Goal: Information Seeking & Learning: Compare options

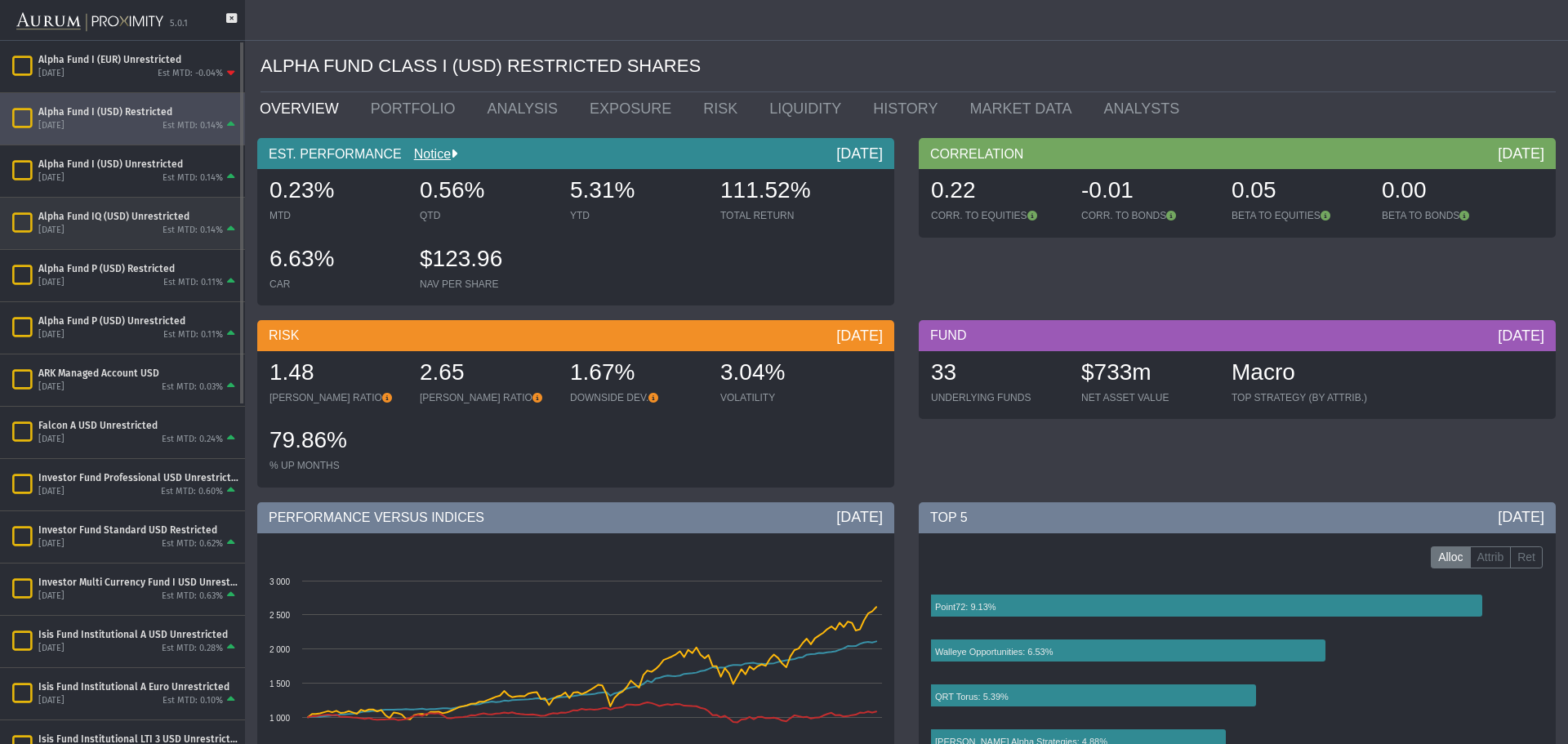
click at [81, 207] on div "Alpha Fund IQ (USD) Unrestricted [DATE] Est MTD: 0.14%" at bounding box center [122, 223] width 245 height 51
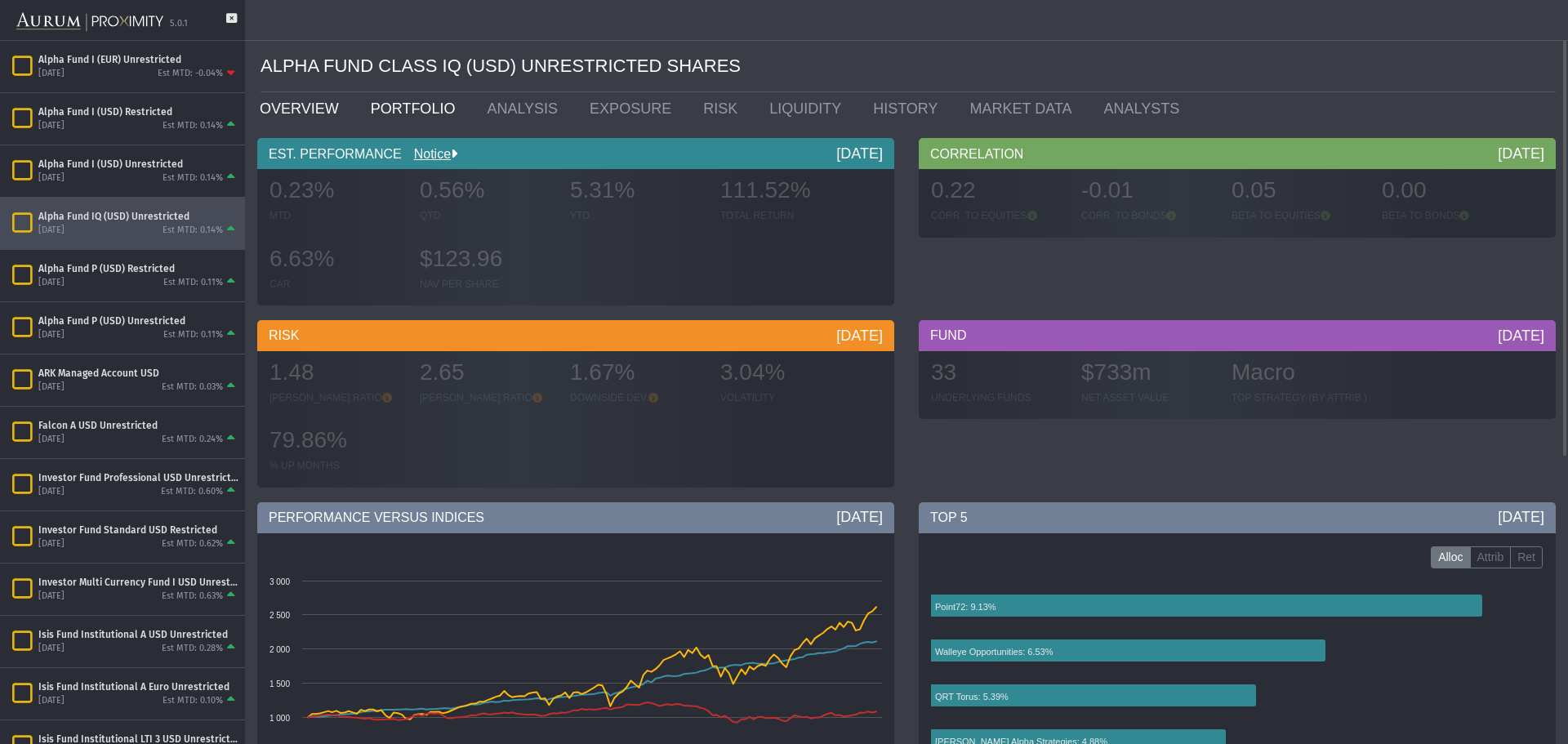
click at [393, 105] on link "PORTFOLIO" at bounding box center [417, 108] width 117 height 32
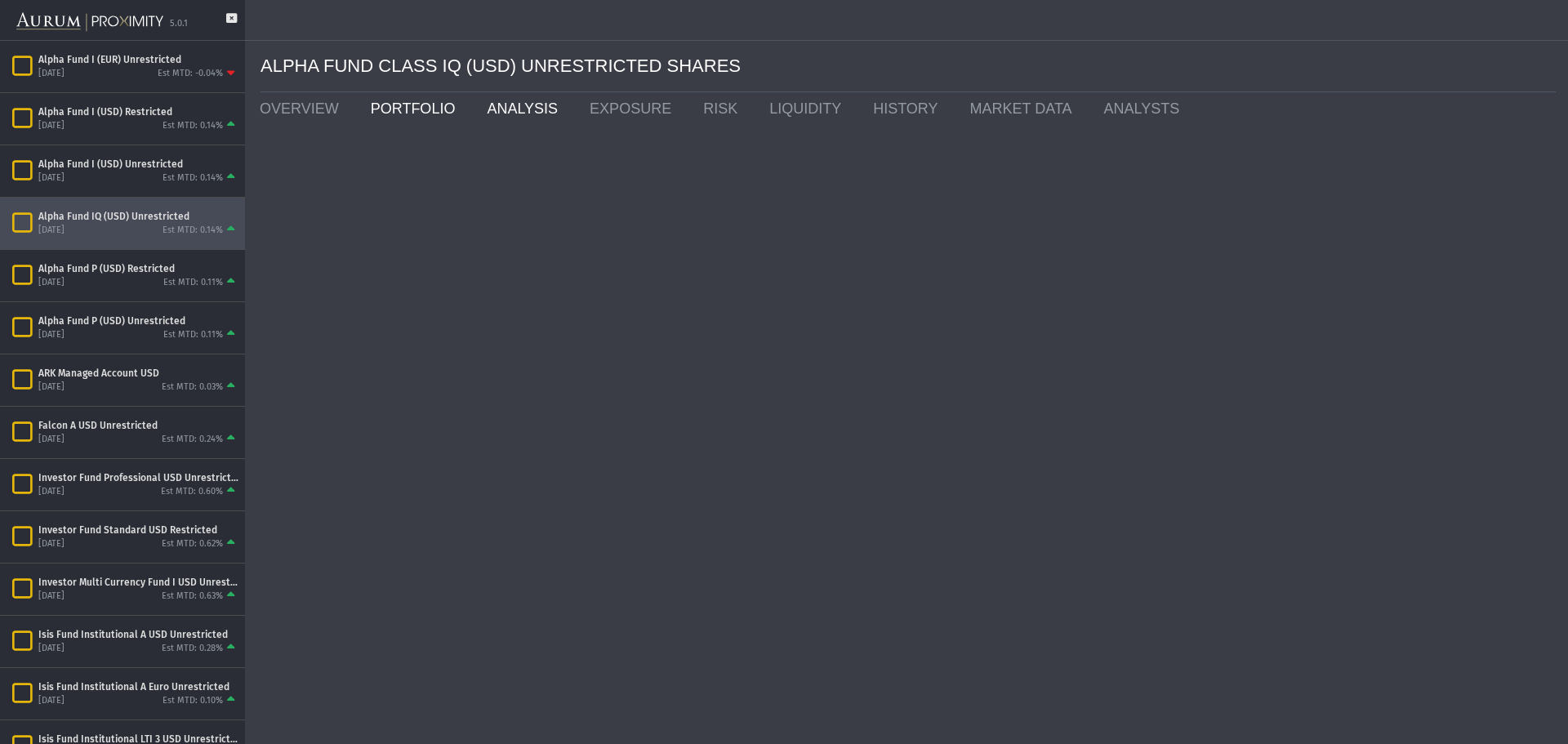
click at [484, 99] on link "ANALYSIS" at bounding box center [526, 108] width 103 height 32
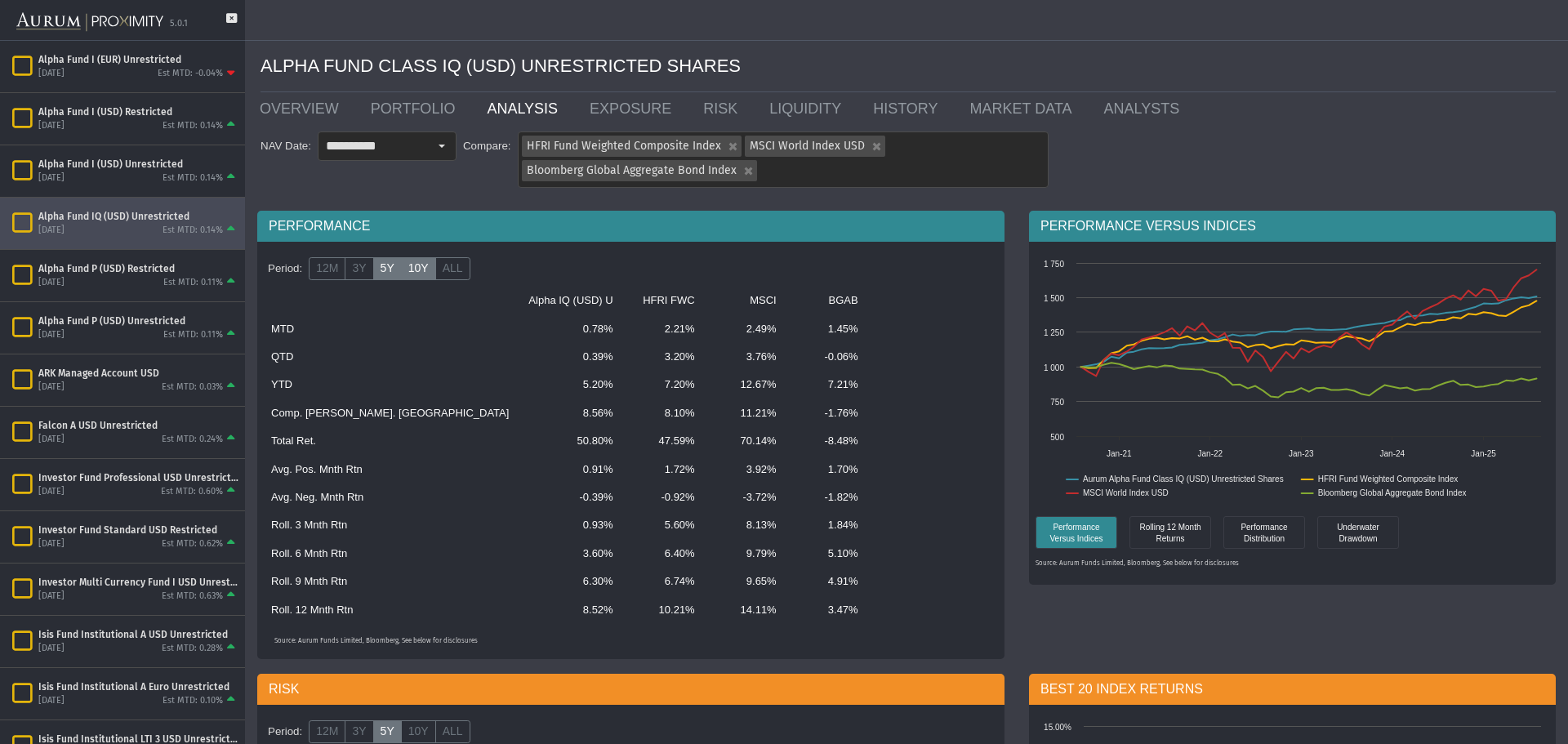
click at [408, 265] on label "10Y" at bounding box center [419, 268] width 35 height 23
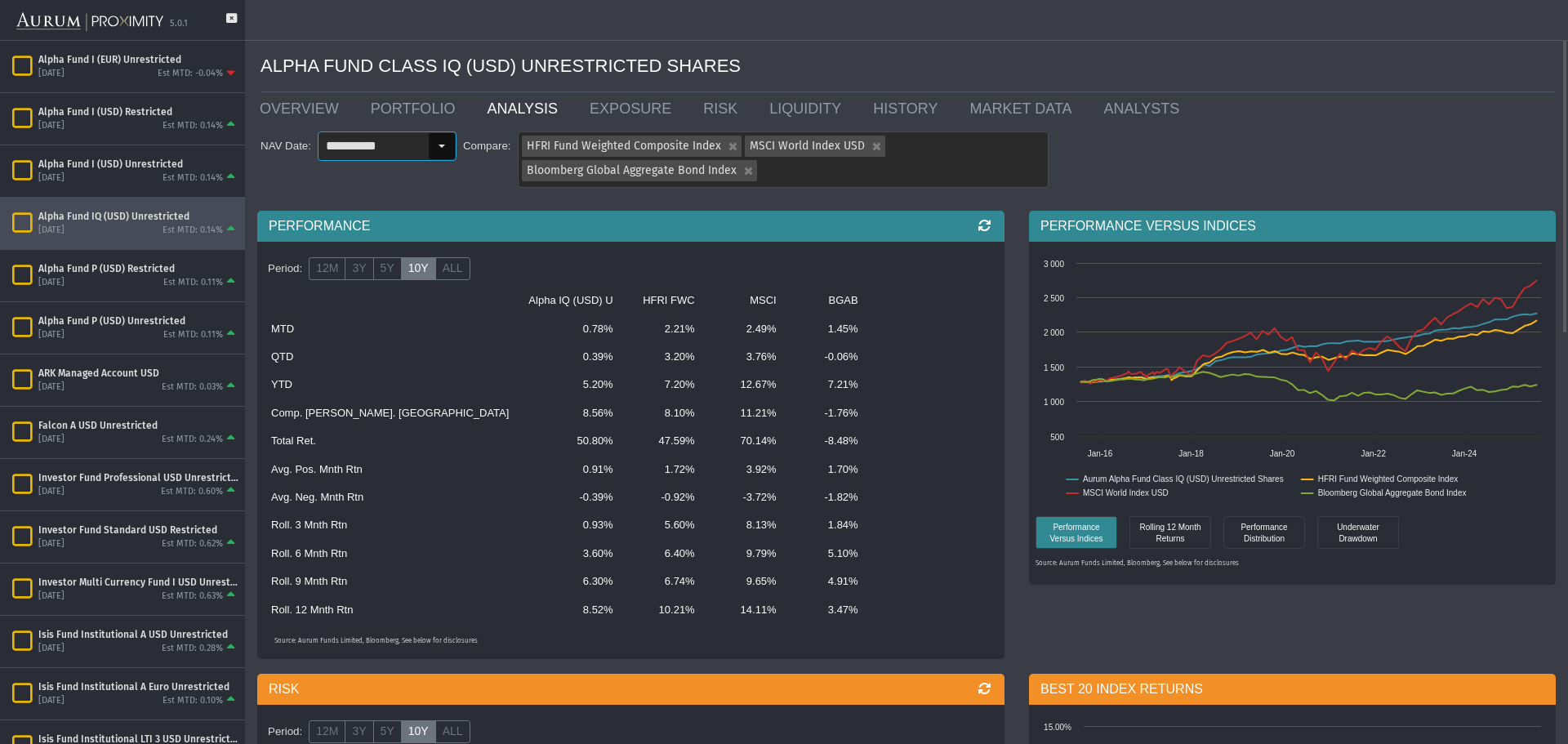
click at [446, 143] on div "Select" at bounding box center [441, 145] width 27 height 27
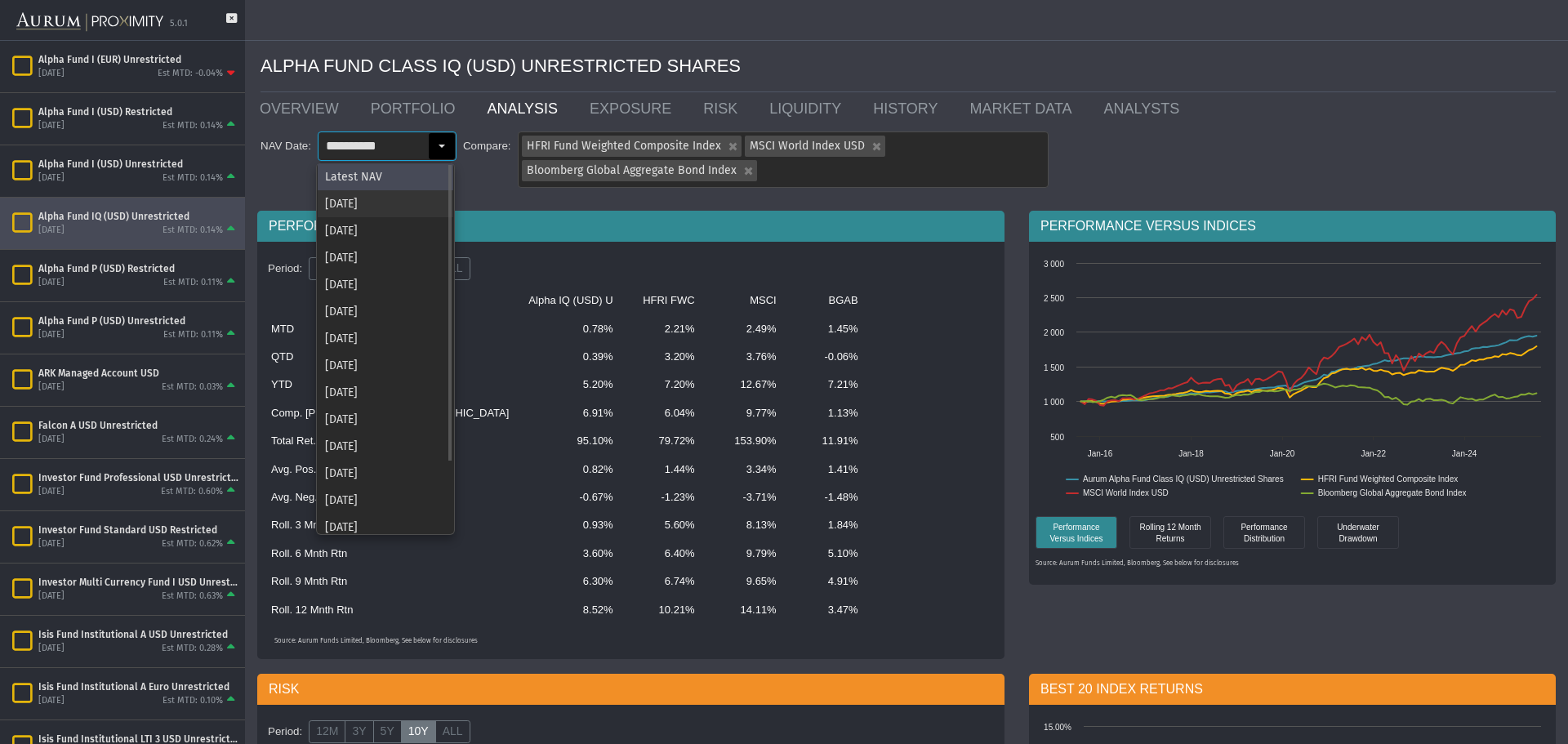
click at [390, 207] on div "[DATE]" at bounding box center [385, 203] width 136 height 27
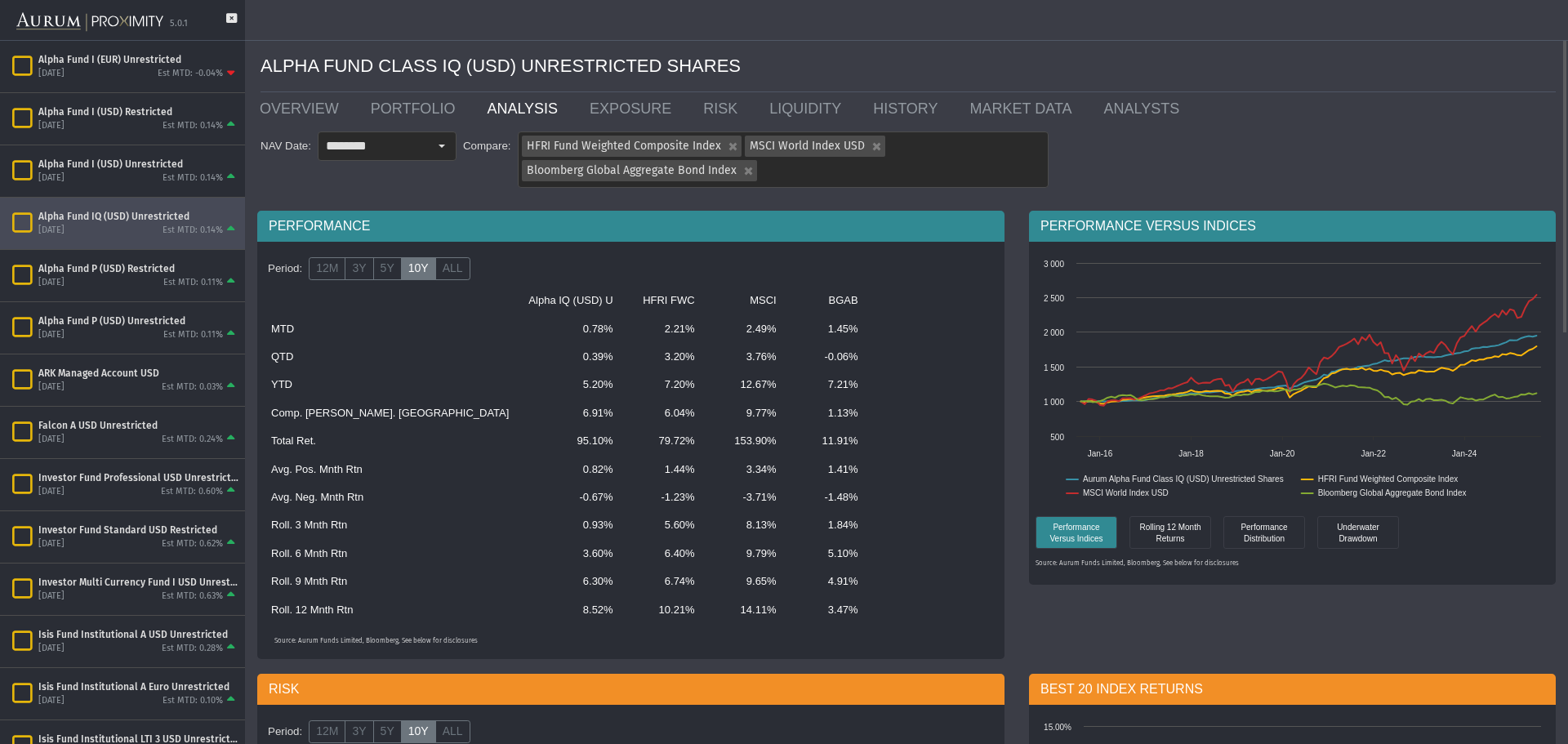
drag, startPoint x: 526, startPoint y: 430, endPoint x: 507, endPoint y: 409, distance: 28.3
click at [519, 409] on td "6.91%" at bounding box center [571, 413] width 104 height 28
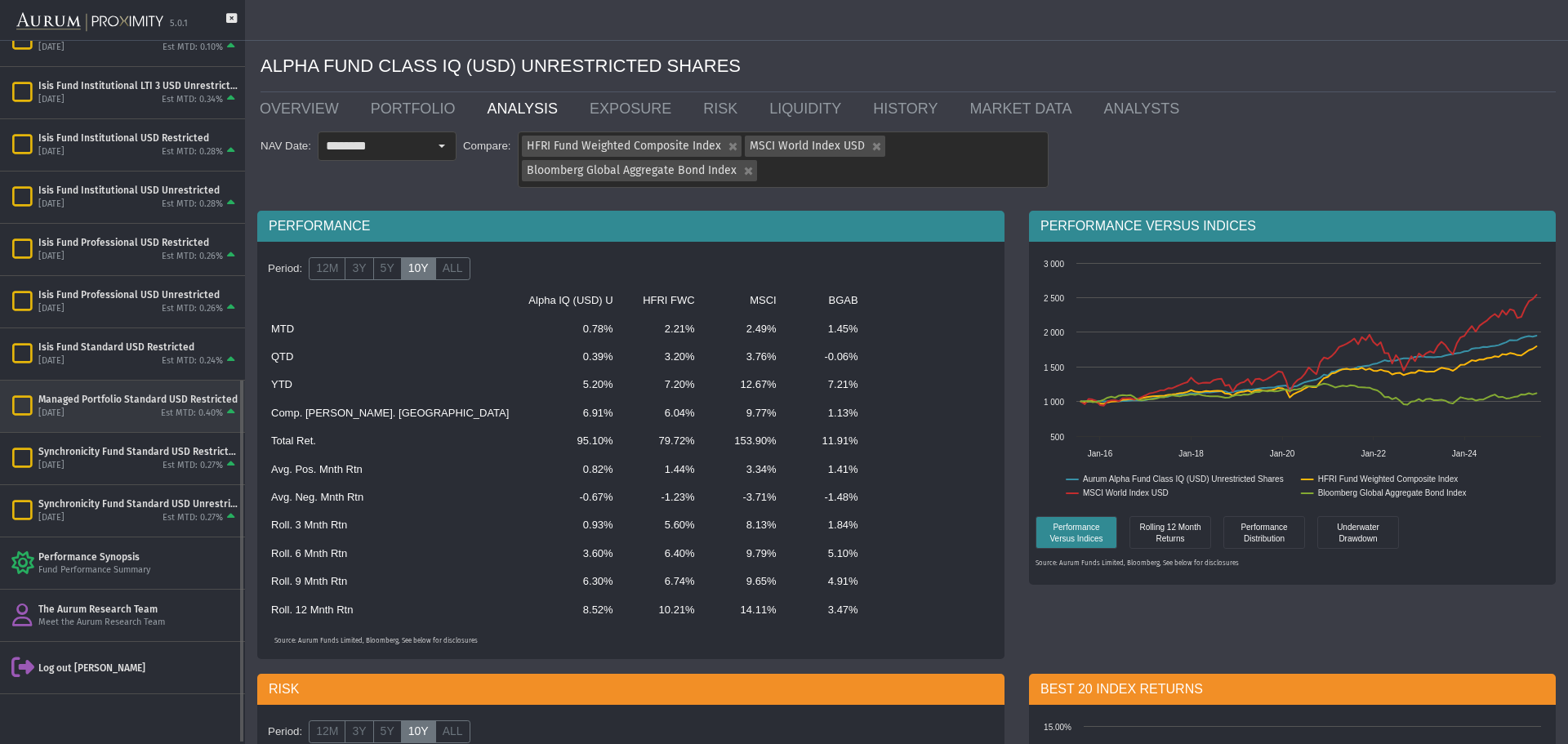
scroll to position [408, 0]
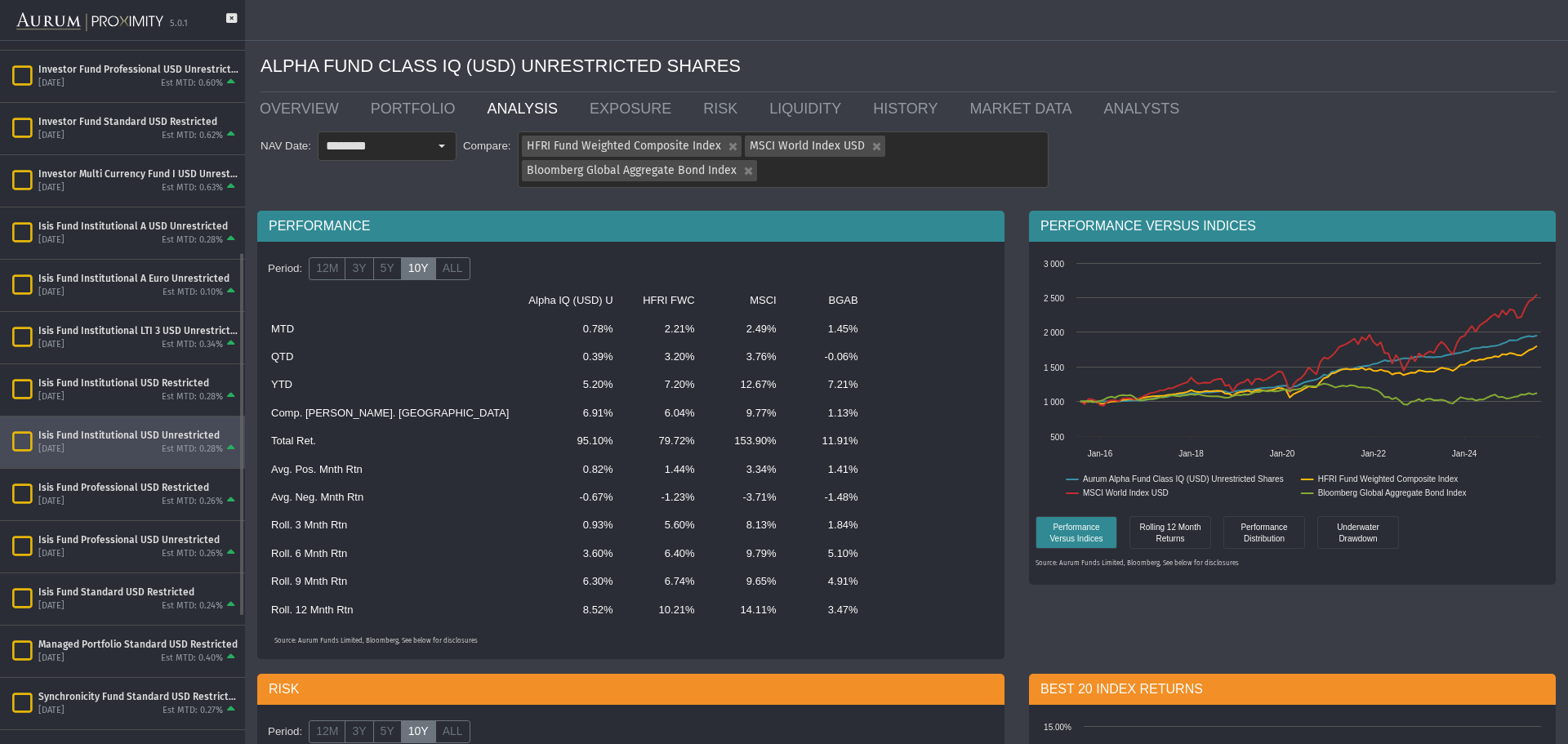
click at [144, 431] on div "Isis Fund Institutional USD Unrestricted" at bounding box center [139, 434] width 201 height 13
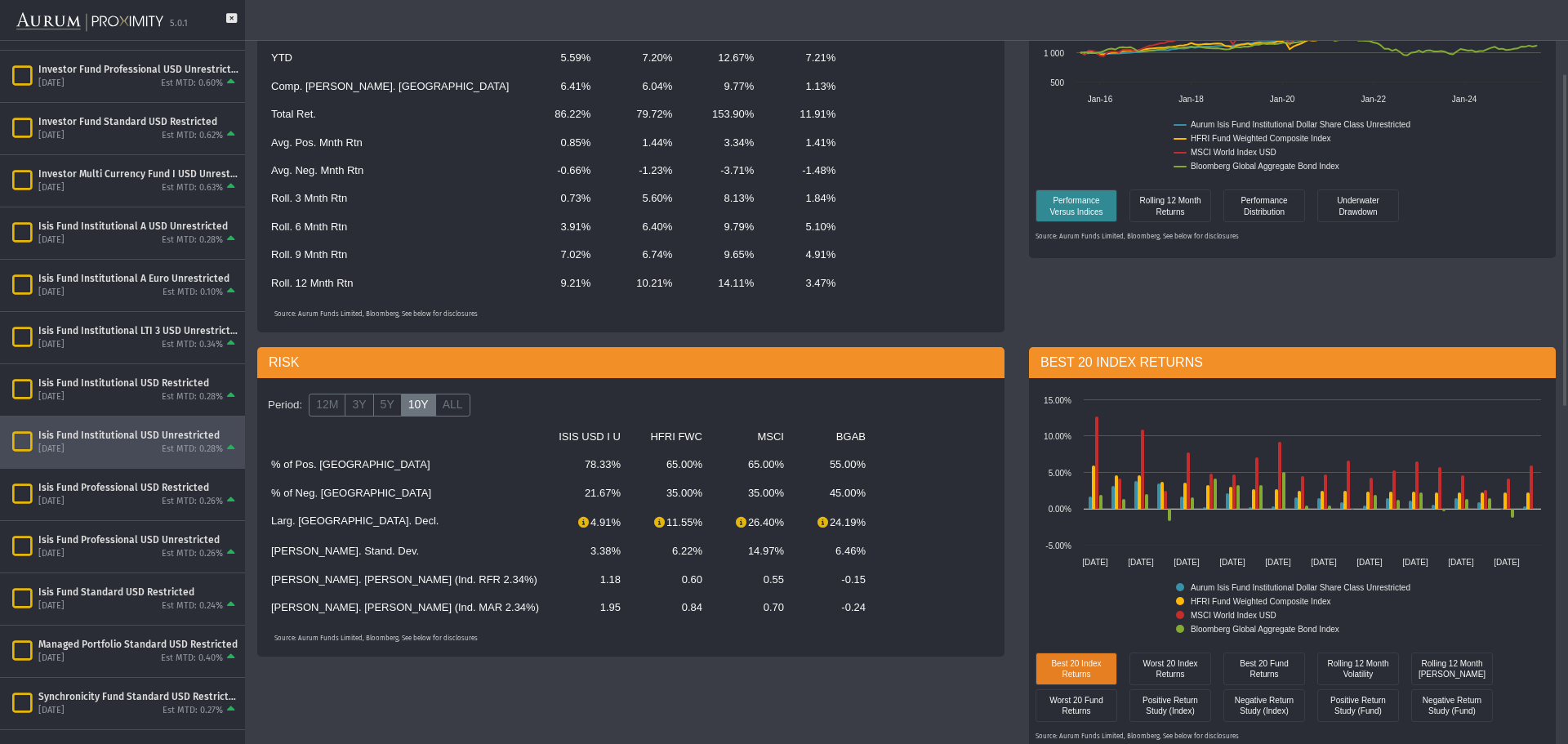
scroll to position [163, 0]
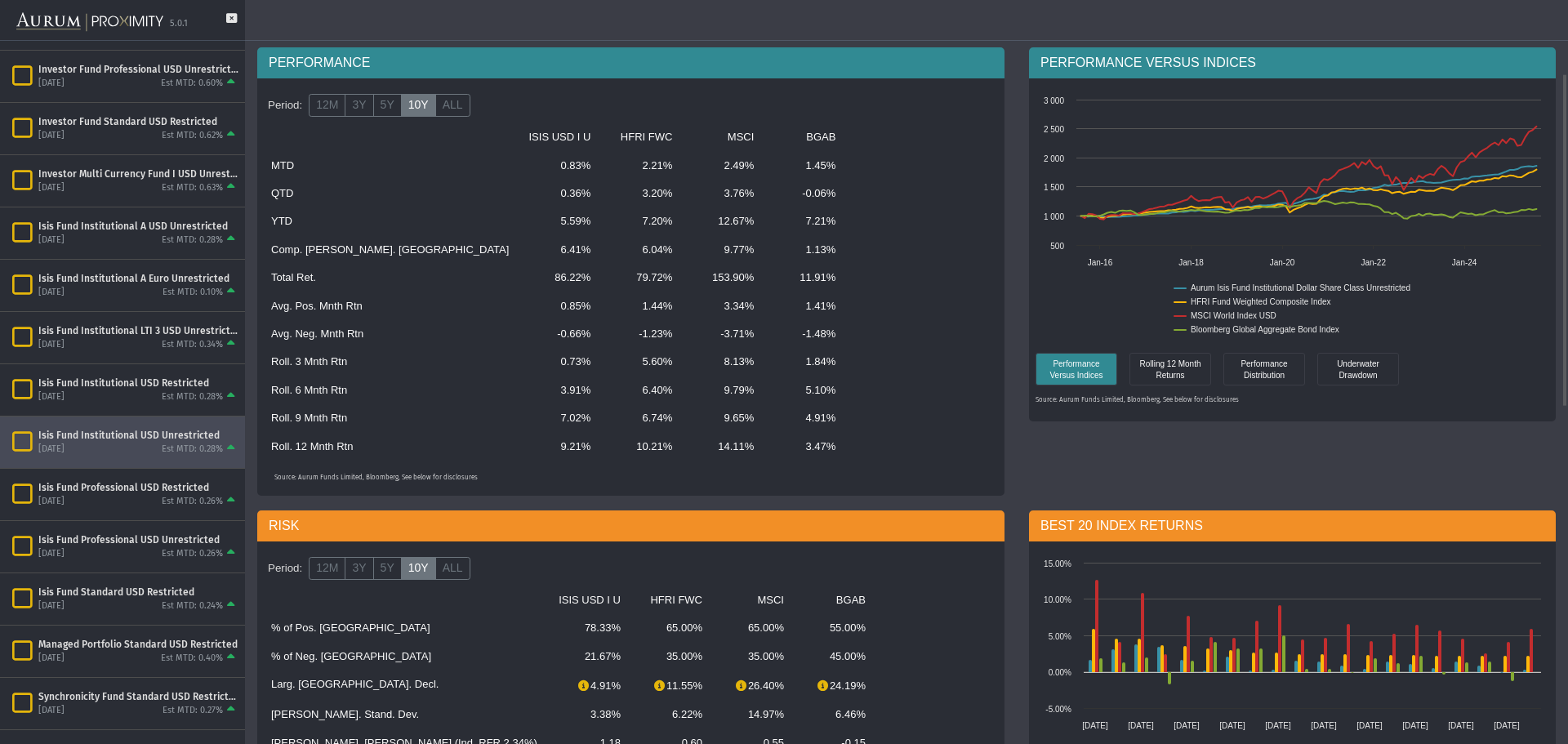
drag, startPoint x: 531, startPoint y: 392, endPoint x: 568, endPoint y: 389, distance: 37.1
click at [601, 389] on td "6.40%" at bounding box center [641, 390] width 82 height 28
drag, startPoint x: 530, startPoint y: 246, endPoint x: 567, endPoint y: 247, distance: 37.0
click at [601, 247] on td "6.04%" at bounding box center [641, 250] width 82 height 28
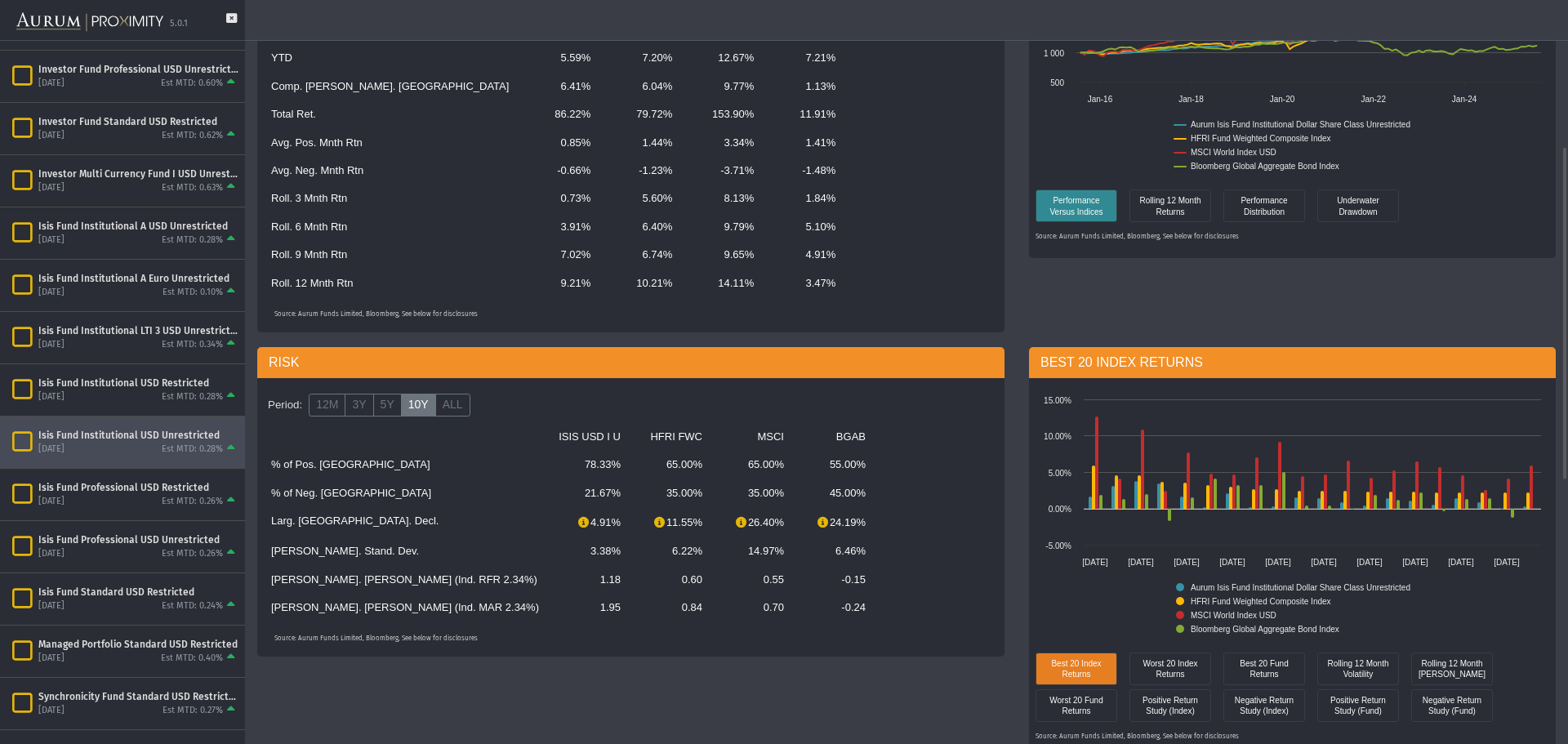
drag, startPoint x: 461, startPoint y: 556, endPoint x: 494, endPoint y: 557, distance: 33.0
click at [549, 557] on td "3.38%" at bounding box center [589, 551] width 82 height 28
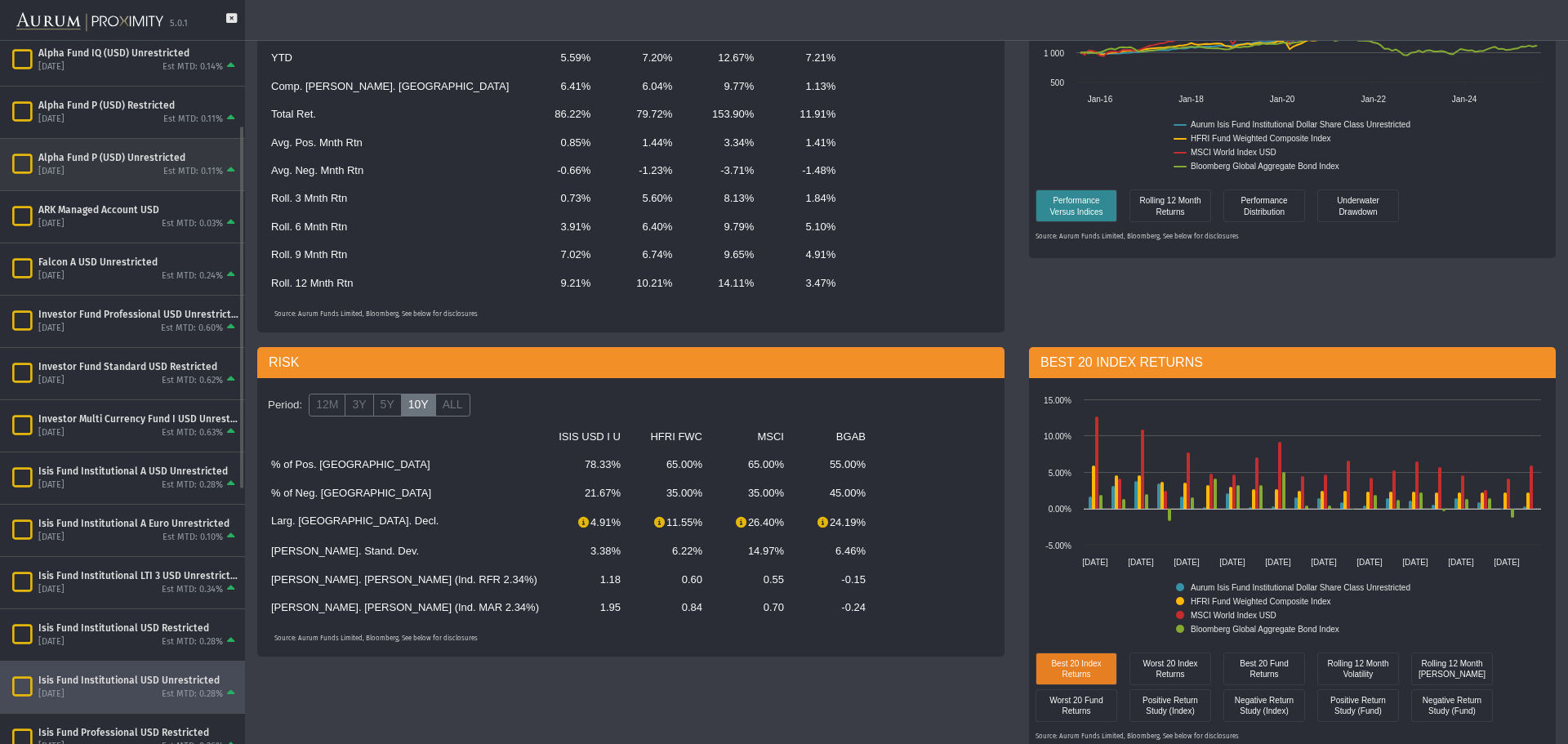
scroll to position [0, 0]
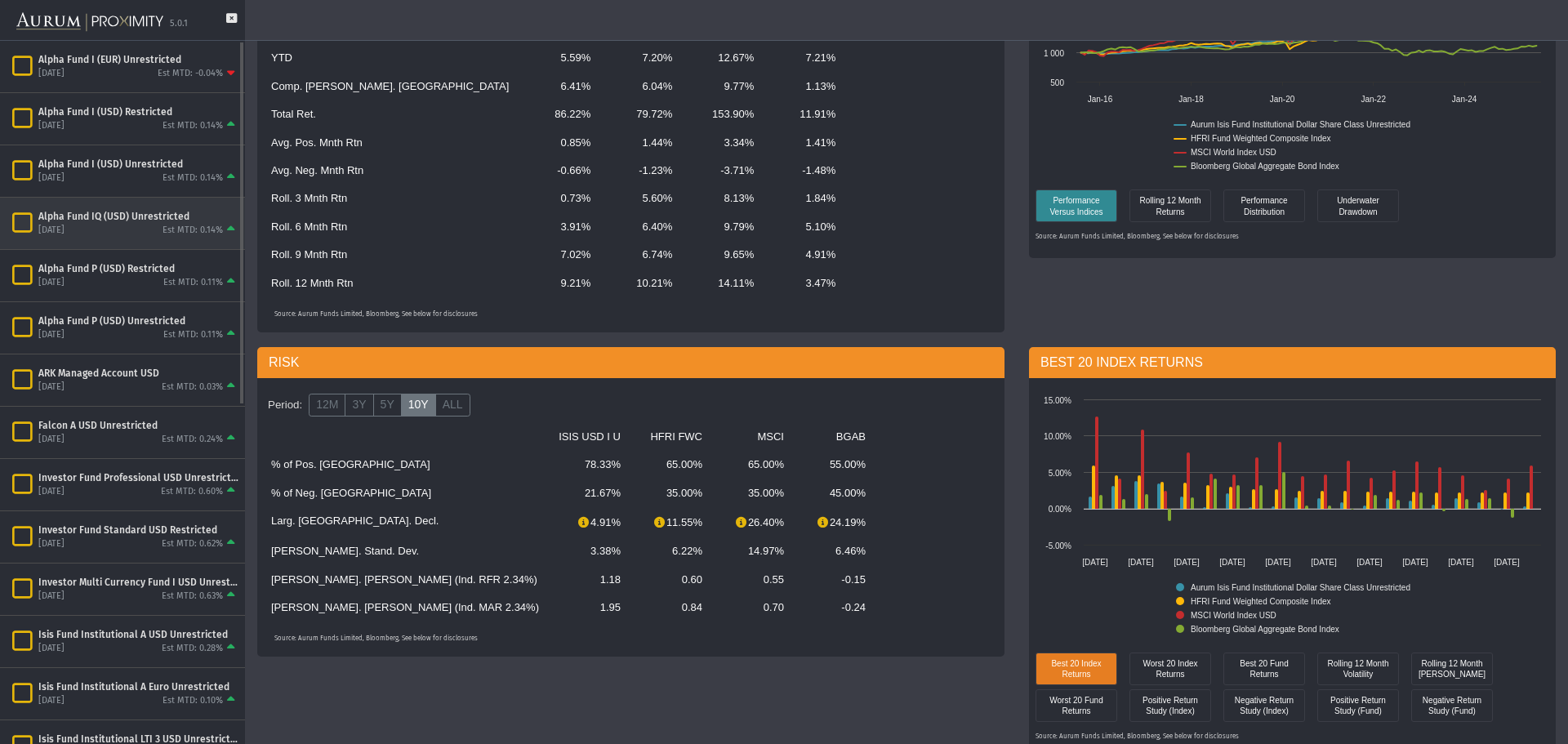
click at [171, 230] on div "Est MTD: 0.14%" at bounding box center [192, 230] width 60 height 12
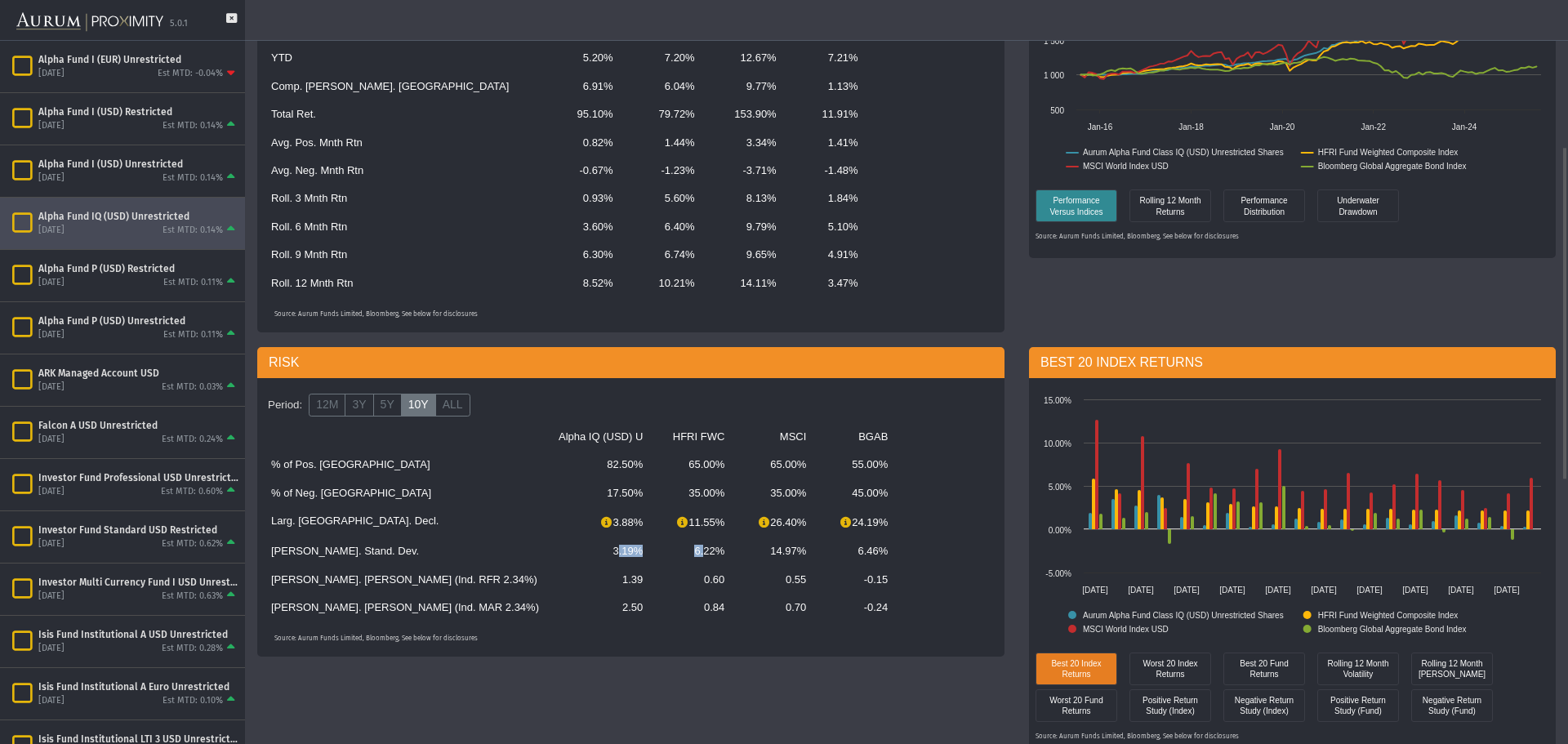
drag, startPoint x: 476, startPoint y: 557, endPoint x: 570, endPoint y: 562, distance: 94.1
click at [570, 562] on tr "[PERSON_NAME]. Stand. Dev. 3.19% 6.22% 14.97% 6.46%" at bounding box center [620, 551] width 718 height 28
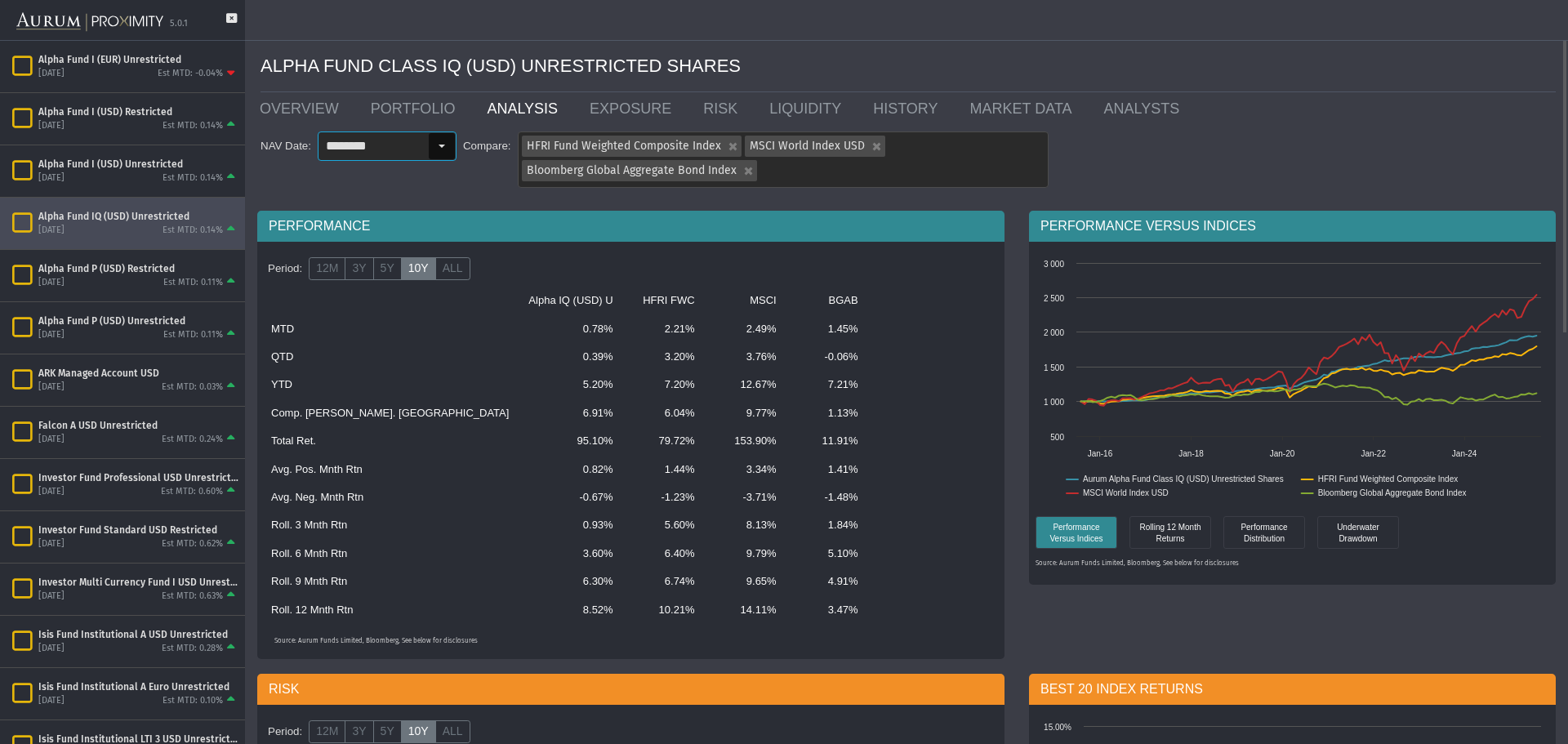
click at [433, 150] on div "Select" at bounding box center [441, 145] width 27 height 27
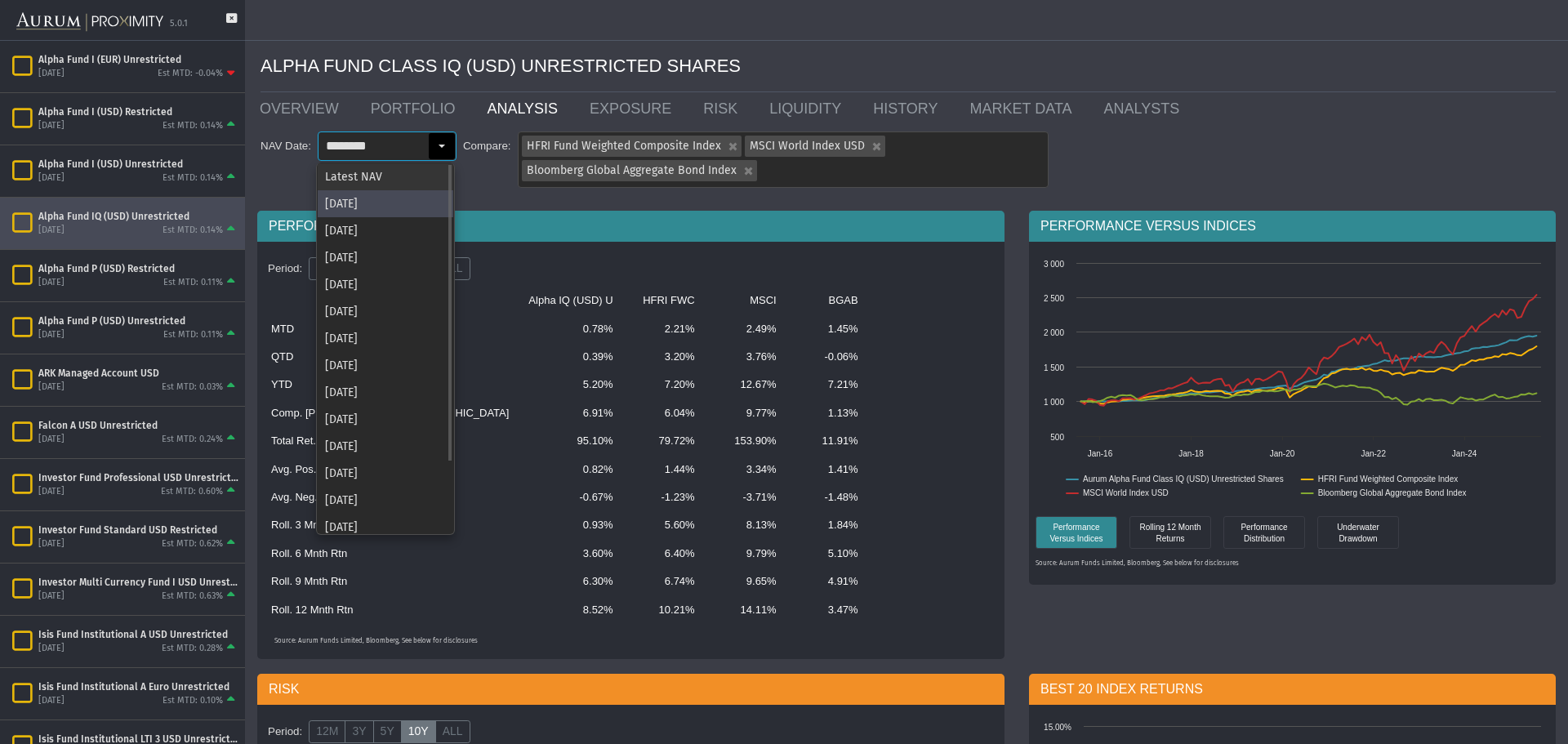
click at [382, 172] on div "Latest NAV" at bounding box center [385, 176] width 136 height 27
type input "**********"
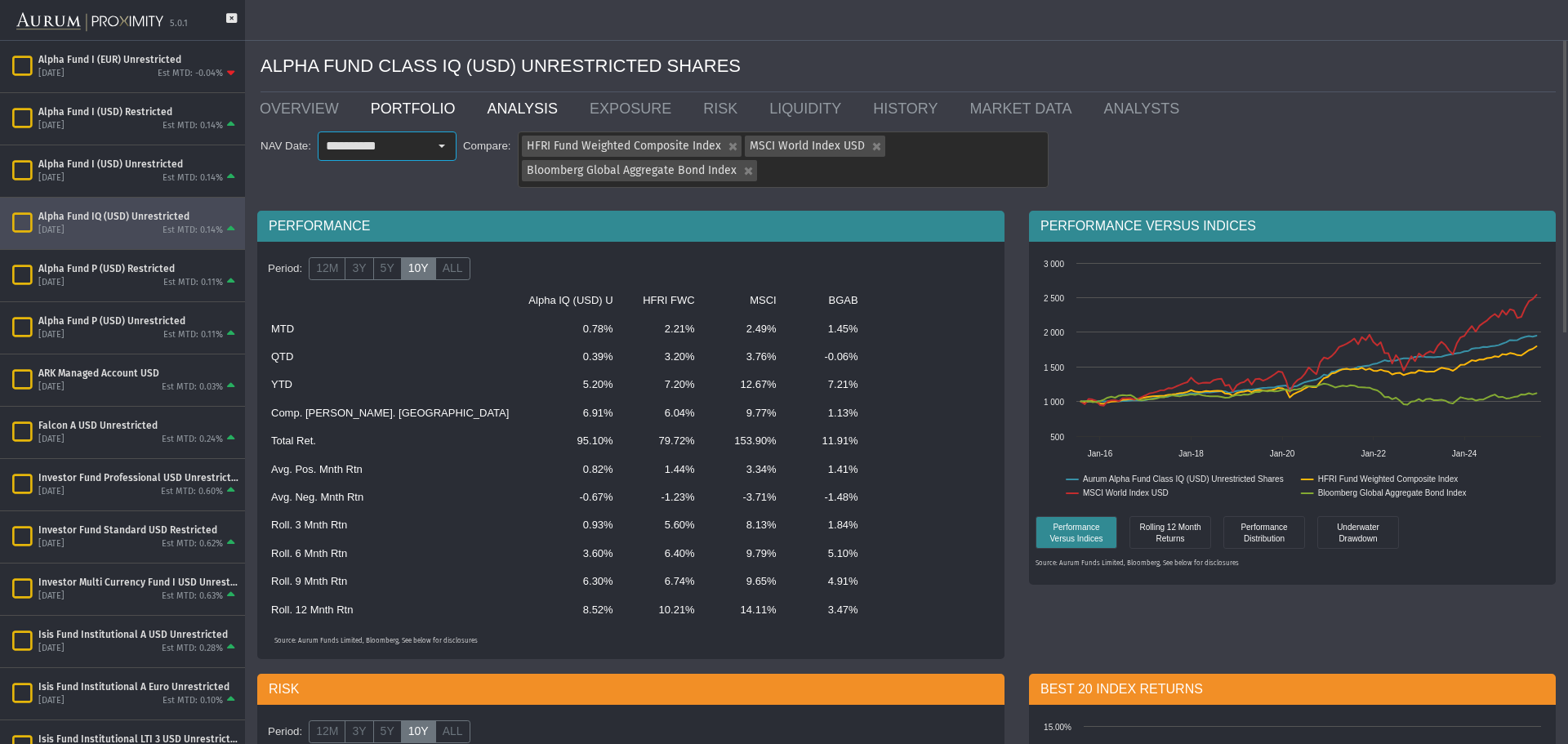
click at [372, 109] on link "PORTFOLIO" at bounding box center [417, 108] width 117 height 32
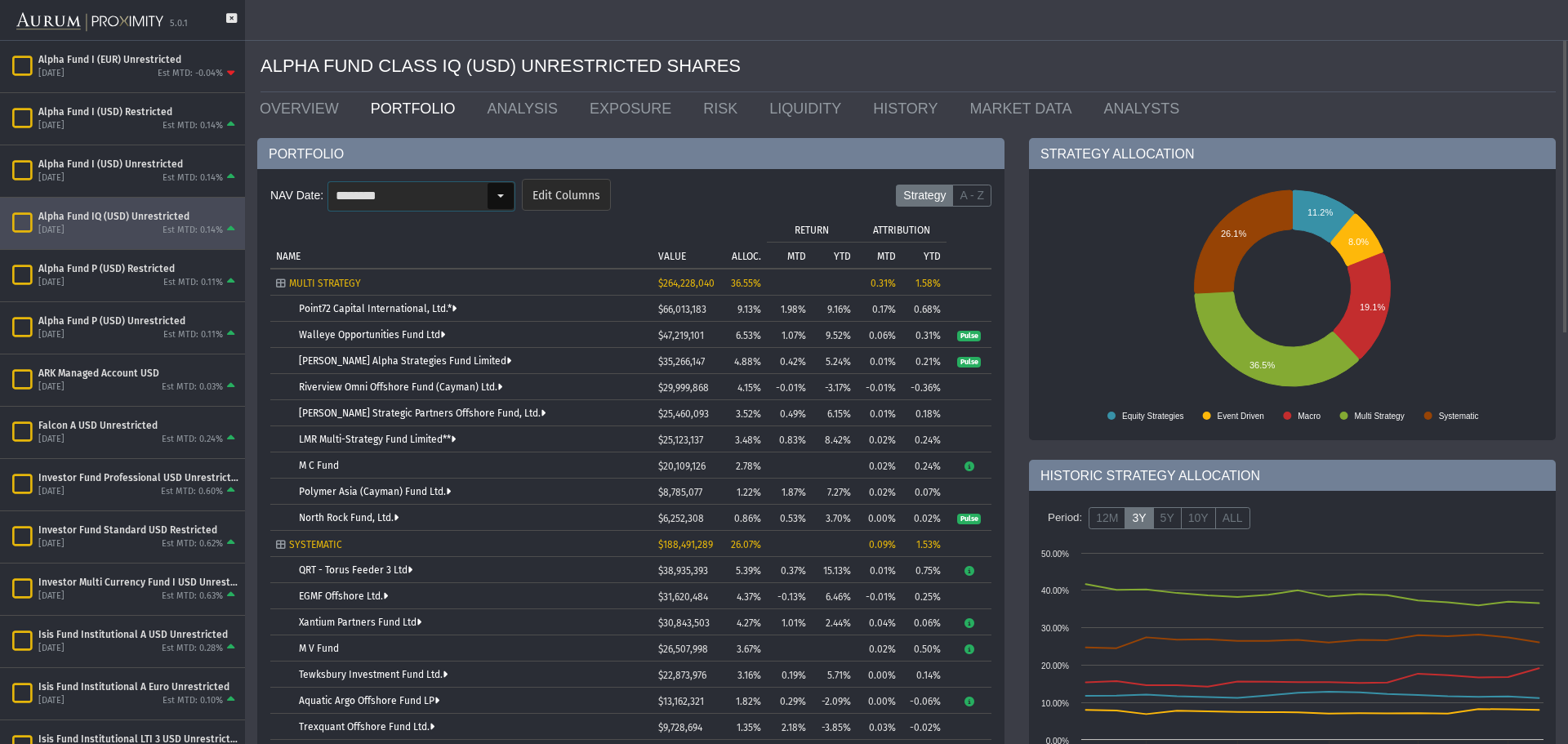
click at [487, 195] on div "Select" at bounding box center [500, 196] width 28 height 28
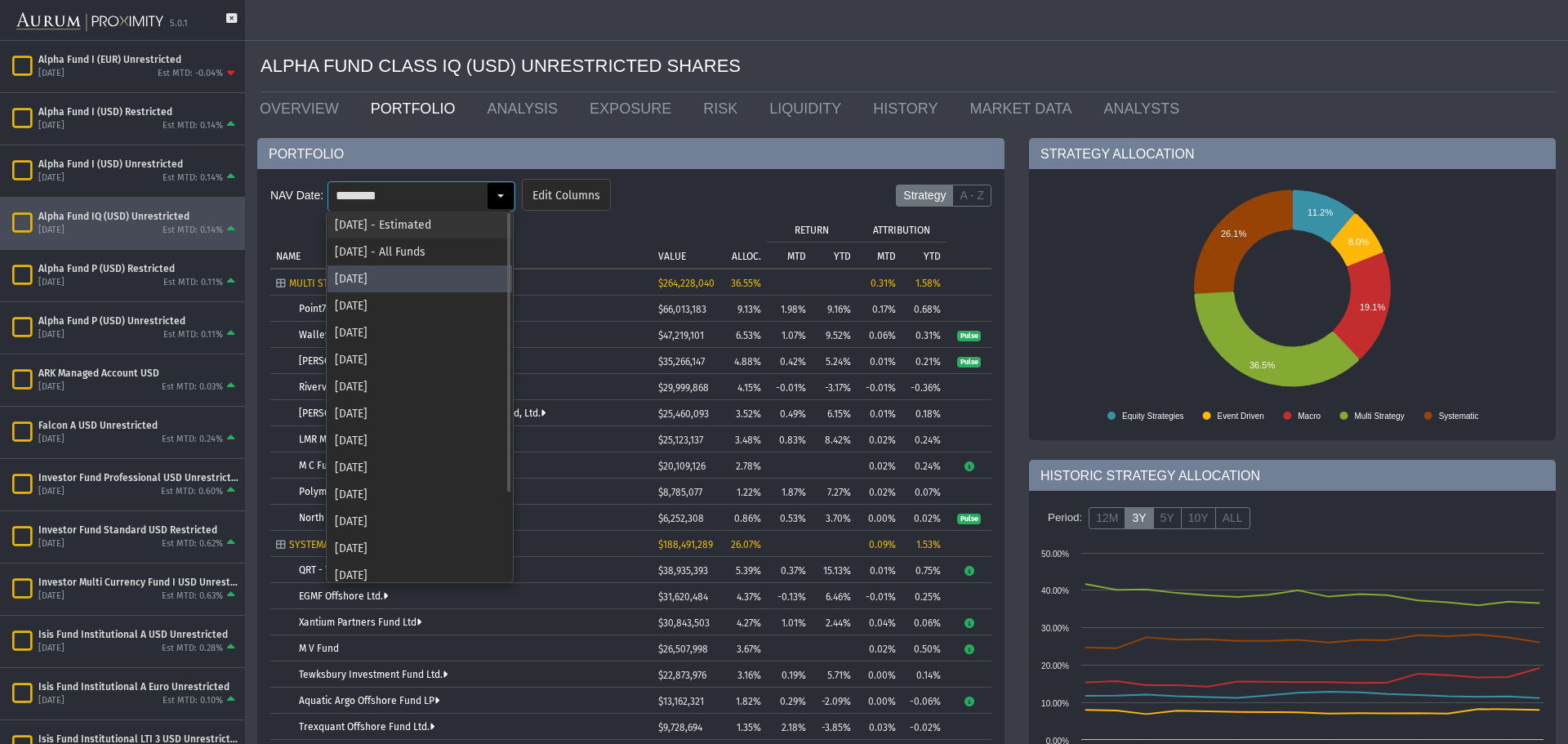
click at [453, 227] on div "[DATE] - Estimated" at bounding box center [420, 224] width 185 height 27
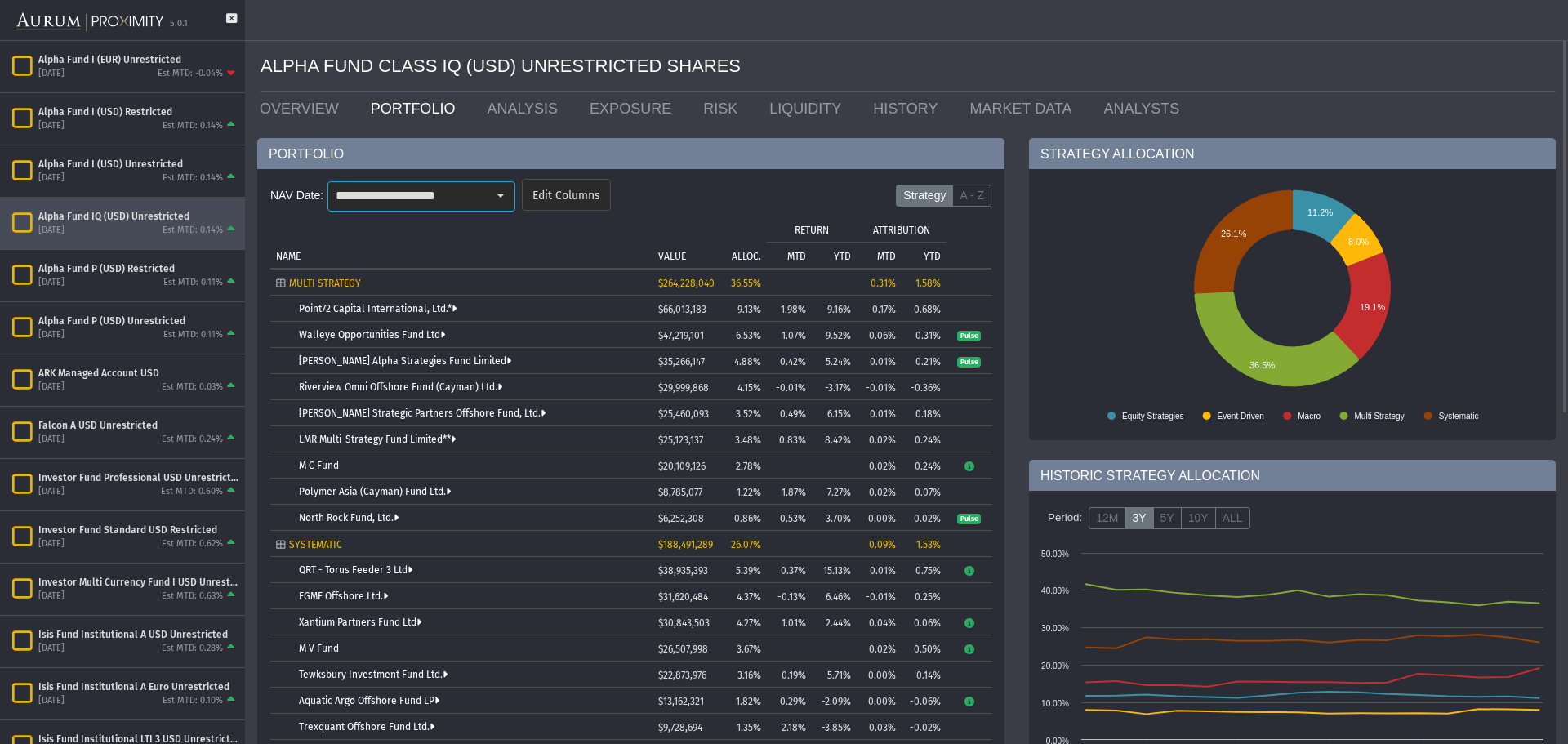
type input "**********"
click at [495, 200] on div "Select" at bounding box center [500, 196] width 27 height 27
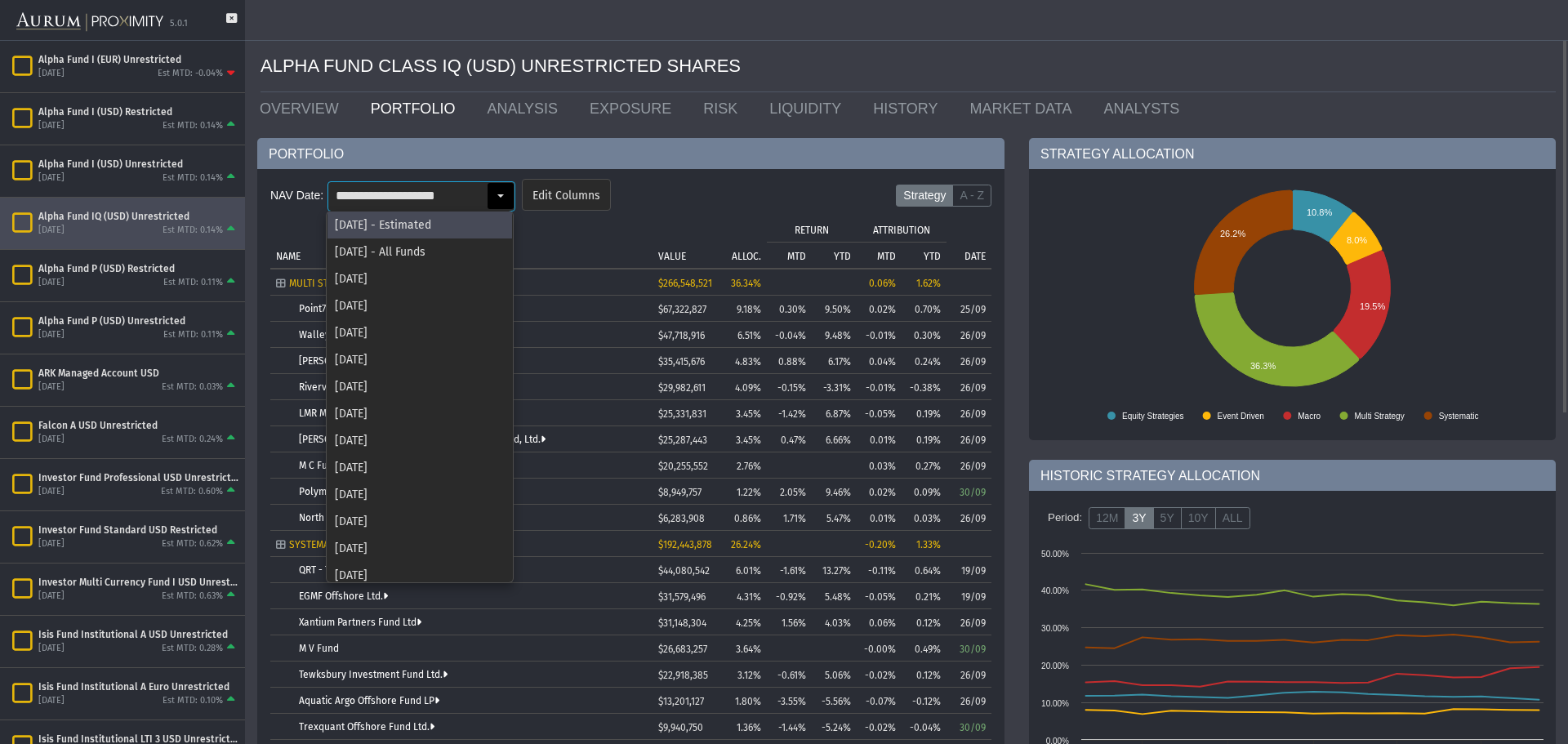
click at [766, 180] on form "**********" at bounding box center [631, 200] width 722 height 48
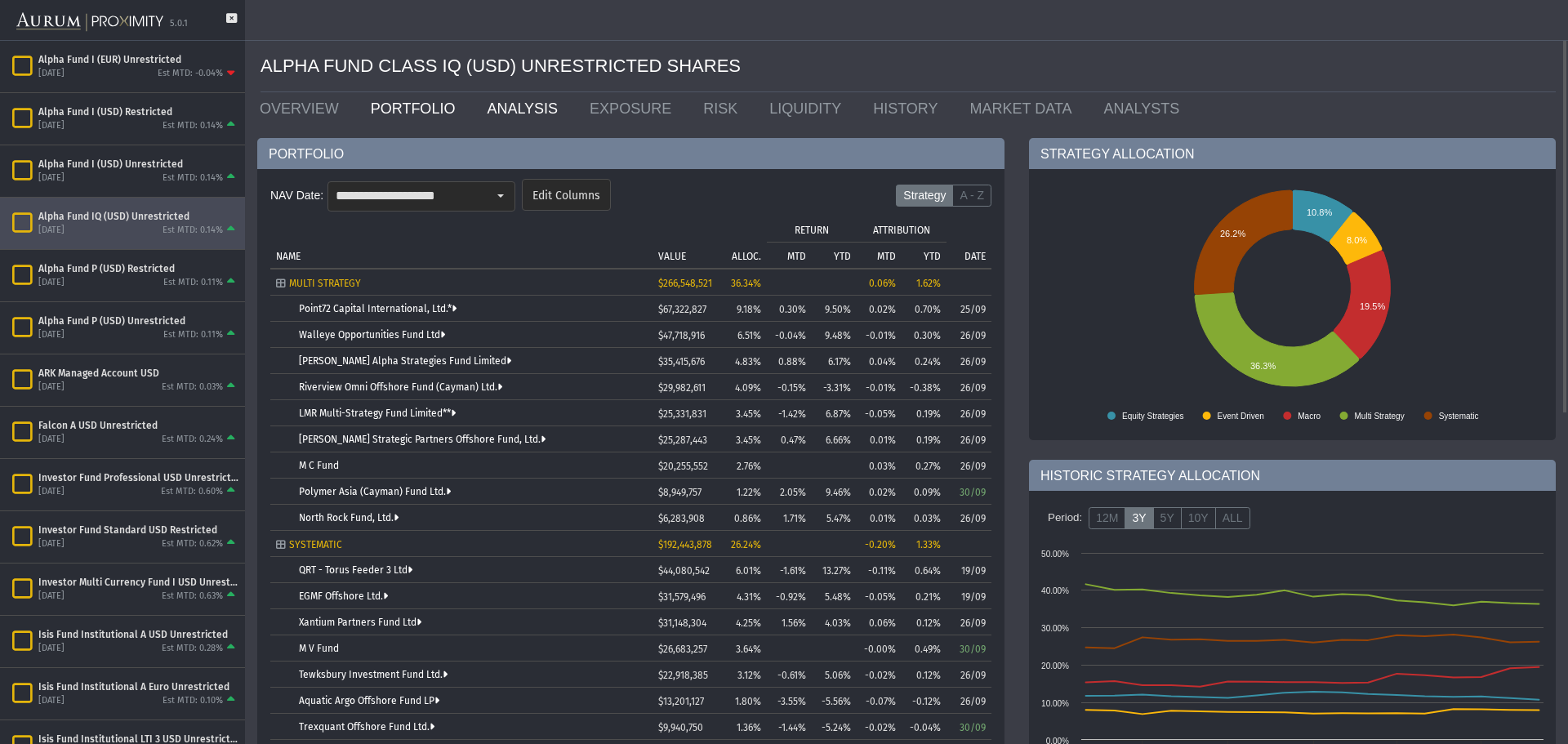
click at [479, 115] on link "ANALYSIS" at bounding box center [526, 108] width 103 height 32
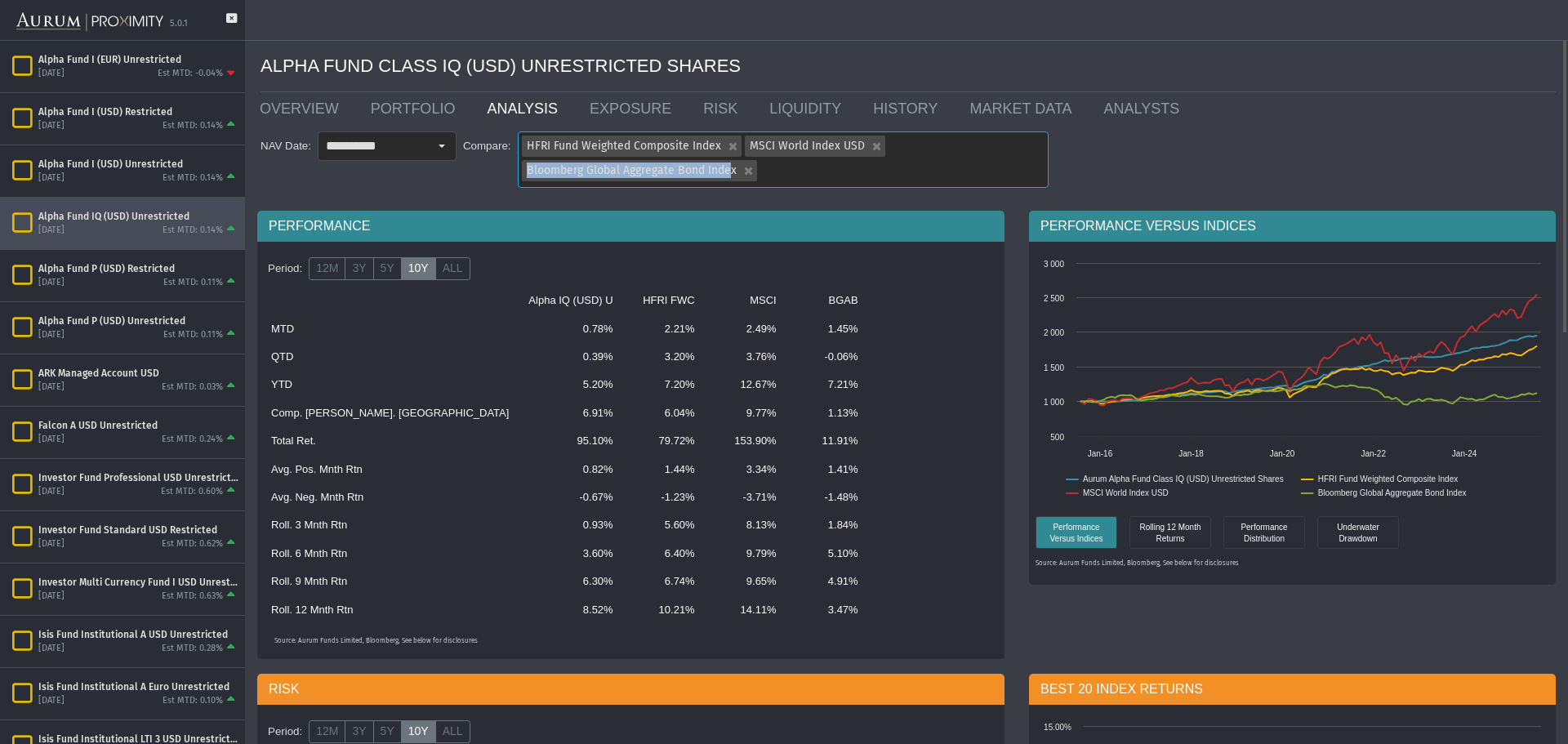
drag, startPoint x: 728, startPoint y: 171, endPoint x: 918, endPoint y: 150, distance: 191.2
click at [918, 150] on div "HFRI Fund Weighted Composite Index MSCI World Index USD Bloomberg Global Aggreg…" at bounding box center [784, 160] width 529 height 55
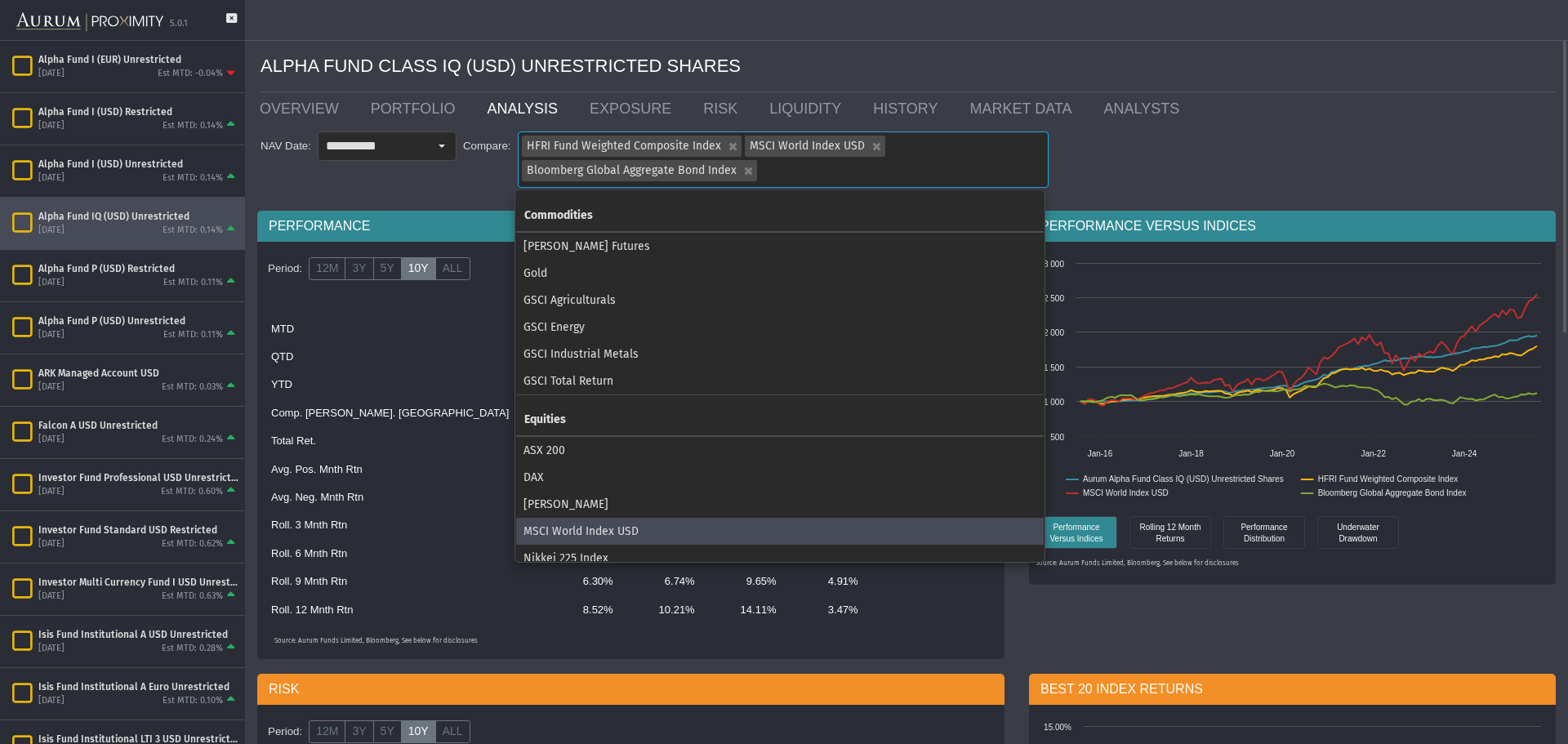
click at [896, 171] on div "HFRI Fund Weighted Composite Index MSCI World Index USD Bloomberg Global Aggreg…" at bounding box center [784, 160] width 529 height 55
